Goal: Task Accomplishment & Management: Use online tool/utility

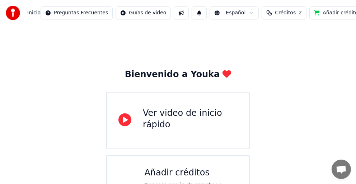
click at [321, 13] on button "Añadir créditos" at bounding box center [337, 12] width 56 height 13
click at [312, 13] on button "Añadir créditos" at bounding box center [337, 12] width 56 height 13
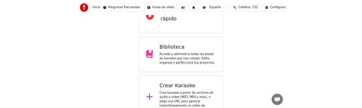
scroll to position [104, 0]
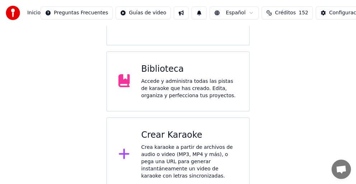
click at [213, 153] on div "Crea karaoke a partir de archivos de audio o video (MP3, MP4 y más), o pega una…" at bounding box center [189, 162] width 97 height 36
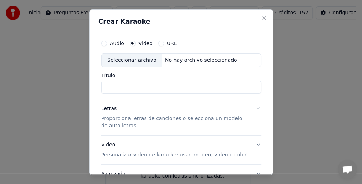
click at [133, 88] on input "Título" at bounding box center [181, 87] width 160 height 13
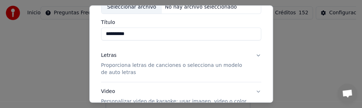
scroll to position [72, 0]
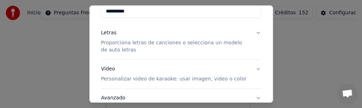
type input "**********"
click at [123, 39] on p "Proporciona letras de canciones o selecciona un modelo de auto letras" at bounding box center [175, 46] width 149 height 14
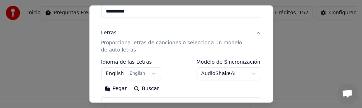
click at [146, 75] on button "English English" at bounding box center [131, 73] width 60 height 13
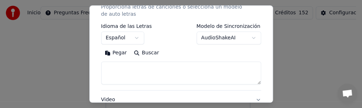
click at [117, 53] on button "Pegar" at bounding box center [115, 52] width 29 height 11
select select "**"
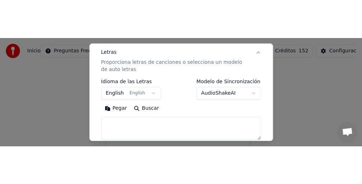
scroll to position [125, 0]
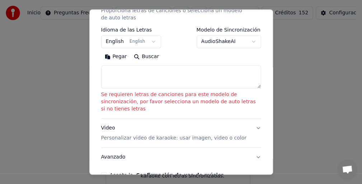
click at [121, 56] on button "Pegar" at bounding box center [115, 56] width 29 height 11
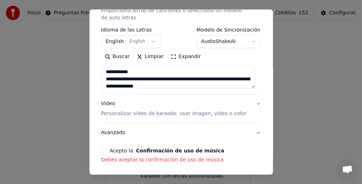
type textarea "**********"
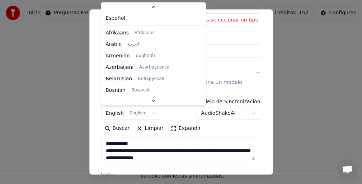
click at [146, 114] on body "**********" at bounding box center [178, 44] width 356 height 296
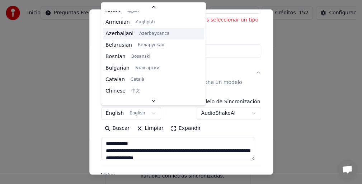
scroll to position [0, 0]
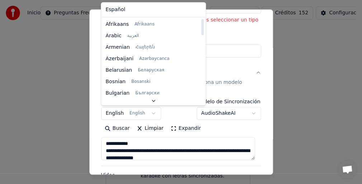
select select "**"
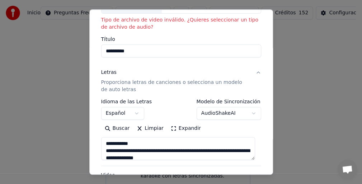
type textarea "**********"
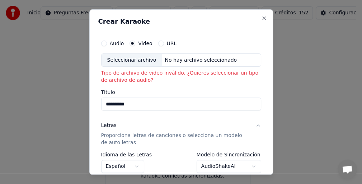
click at [103, 42] on button "Audio" at bounding box center [104, 44] width 6 height 6
click at [140, 59] on div "Seleccionar archivo" at bounding box center [132, 60] width 61 height 13
type textarea "**********"
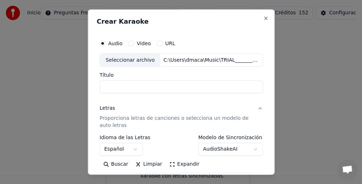
type input "**********"
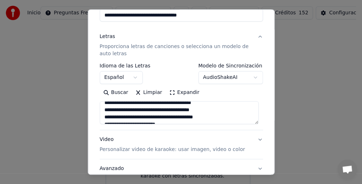
scroll to position [36, 0]
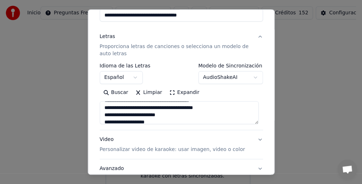
click at [127, 148] on p "Personalizar video de karaoke: usar imagen, video o color" at bounding box center [171, 149] width 145 height 7
type textarea "**********"
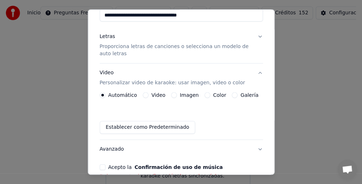
click at [145, 94] on button "Video" at bounding box center [146, 96] width 6 height 6
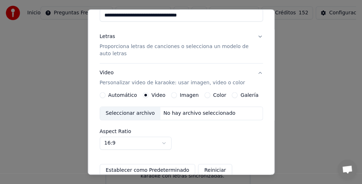
click at [137, 114] on div "Seleccionar archivo" at bounding box center [130, 113] width 61 height 13
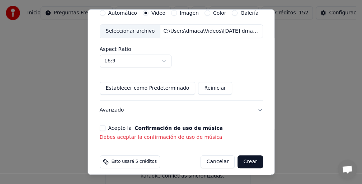
scroll to position [159, 0]
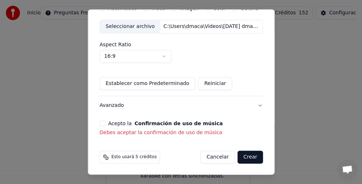
click at [101, 123] on button "Acepto la Confirmación de uso de música" at bounding box center [102, 124] width 6 height 6
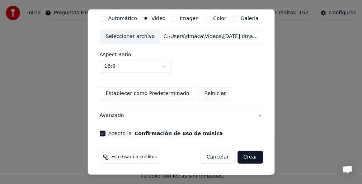
click at [246, 156] on button "Crear" at bounding box center [250, 157] width 25 height 13
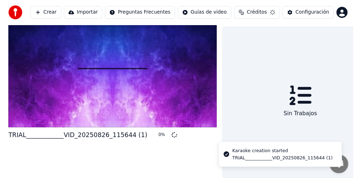
scroll to position [30, 0]
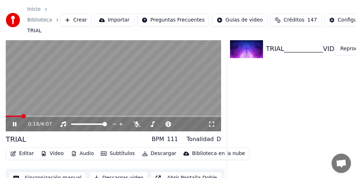
click at [226, 98] on div "0:18 / 4:07 TRIAL BPM 111 Tonalidad D Editar Video Audio Subtítulos Descargar B…" at bounding box center [178, 98] width 356 height 177
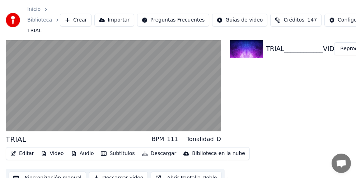
click at [56, 154] on button "Video" at bounding box center [52, 154] width 28 height 10
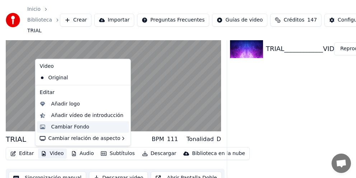
click at [81, 127] on div "Cambiar Fondo" at bounding box center [70, 126] width 38 height 7
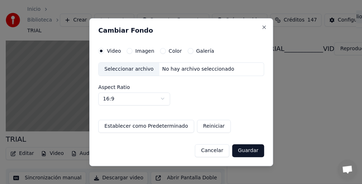
click at [129, 66] on div "Seleccionar archivo" at bounding box center [129, 69] width 61 height 13
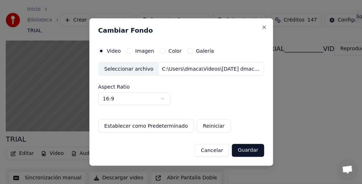
click at [216, 150] on button "Cancelar" at bounding box center [212, 150] width 34 height 13
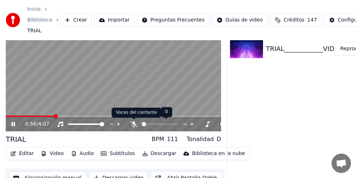
click at [138, 122] on div at bounding box center [166, 124] width 58 height 7
click at [132, 125] on icon at bounding box center [133, 124] width 7 height 6
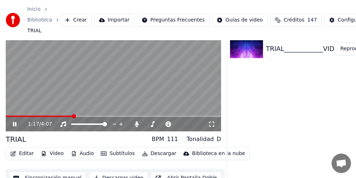
click at [119, 84] on video at bounding box center [113, 70] width 215 height 121
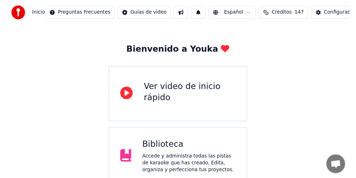
scroll to position [36, 0]
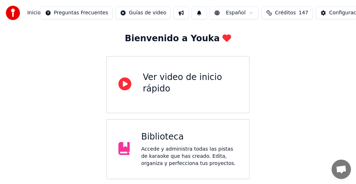
click at [158, 159] on div "Accede y administra todas las pistas de karaoke que has creado. Edita, organiza…" at bounding box center [189, 157] width 97 height 22
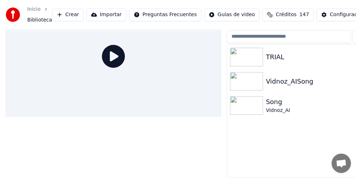
click at [64, 12] on button "Crear" at bounding box center [68, 14] width 32 height 13
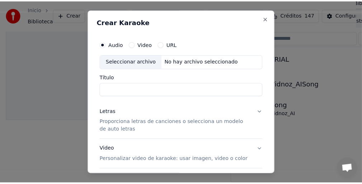
scroll to position [32, 0]
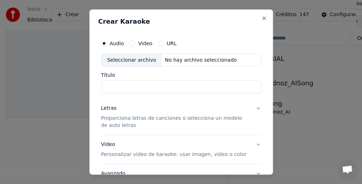
click at [111, 82] on input "Título" at bounding box center [181, 87] width 160 height 13
click at [131, 42] on button "Video" at bounding box center [133, 44] width 6 height 6
click at [115, 87] on input "Título" at bounding box center [181, 87] width 160 height 13
click at [127, 59] on div "Seleccionar archivo" at bounding box center [132, 60] width 61 height 13
drag, startPoint x: 150, startPoint y: 88, endPoint x: 81, endPoint y: 77, distance: 69.5
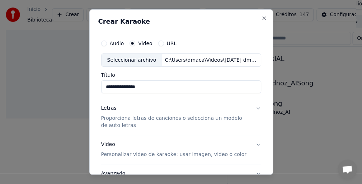
click at [81, 77] on body "**********" at bounding box center [178, 60] width 356 height 184
type input "*********"
click at [149, 115] on p "Proporciona letras de canciones o selecciona un modelo de auto letras" at bounding box center [175, 122] width 149 height 14
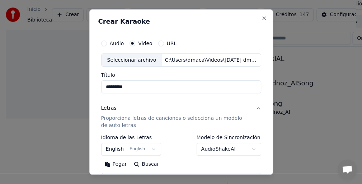
click at [150, 149] on button "English English" at bounding box center [131, 149] width 60 height 13
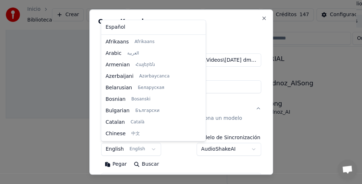
scroll to position [57, 0]
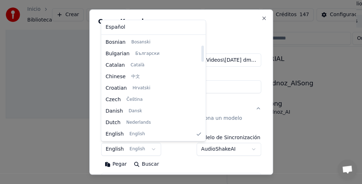
select select "**"
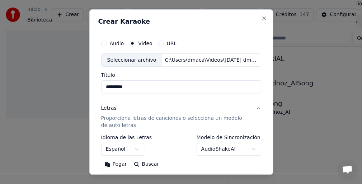
scroll to position [36, 0]
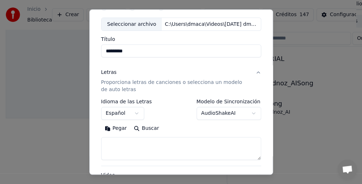
click at [113, 129] on button "Pegar" at bounding box center [115, 128] width 29 height 11
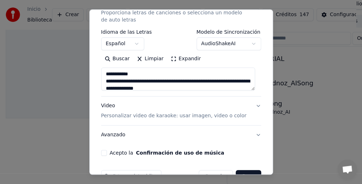
scroll to position [125, 0]
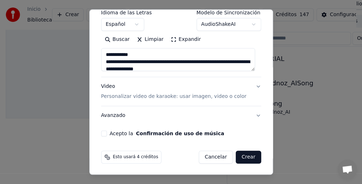
click at [105, 131] on button "Acepto la Confirmación de uso de música" at bounding box center [104, 134] width 6 height 6
click at [243, 158] on button "Crear" at bounding box center [248, 157] width 25 height 13
type textarea "**********"
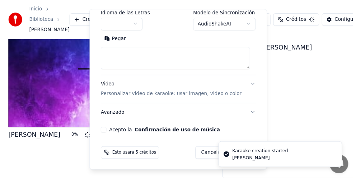
scroll to position [29, 0]
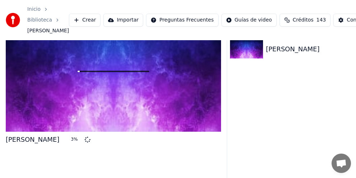
click at [150, 115] on div at bounding box center [113, 71] width 215 height 121
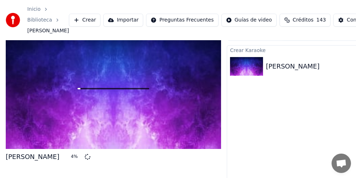
scroll to position [0, 0]
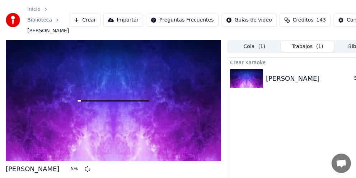
click at [248, 78] on img at bounding box center [246, 78] width 33 height 19
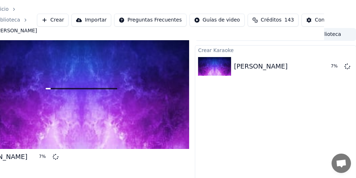
scroll to position [0, 32]
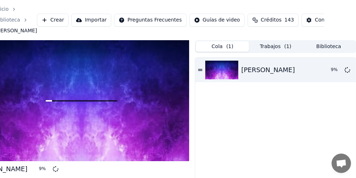
click at [224, 48] on button "Cola ( 1 )" at bounding box center [222, 46] width 53 height 10
click at [234, 48] on button "Cola ( 1 )" at bounding box center [222, 46] width 53 height 10
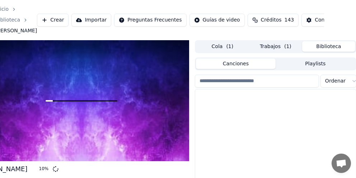
click at [322, 44] on button "Biblioteca" at bounding box center [328, 46] width 53 height 10
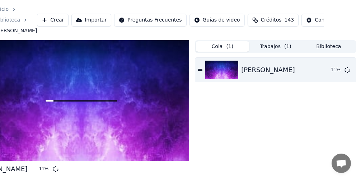
click at [209, 46] on button "Cola ( 1 )" at bounding box center [222, 46] width 53 height 10
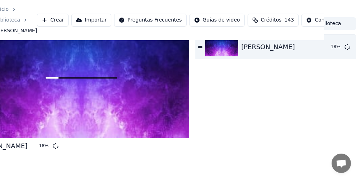
scroll to position [36, 32]
